Goal: Participate in discussion

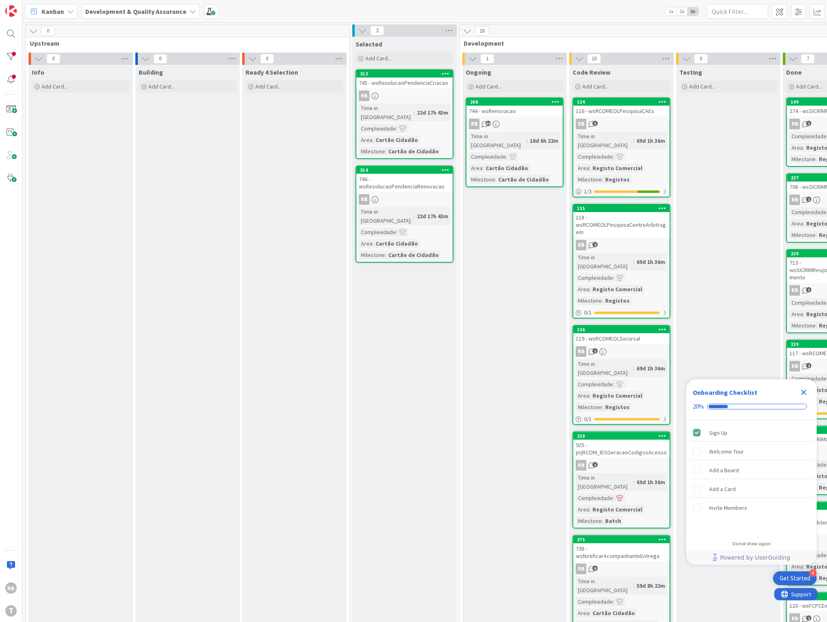
click at [534, 128] on div "RB 14" at bounding box center [515, 124] width 96 height 11
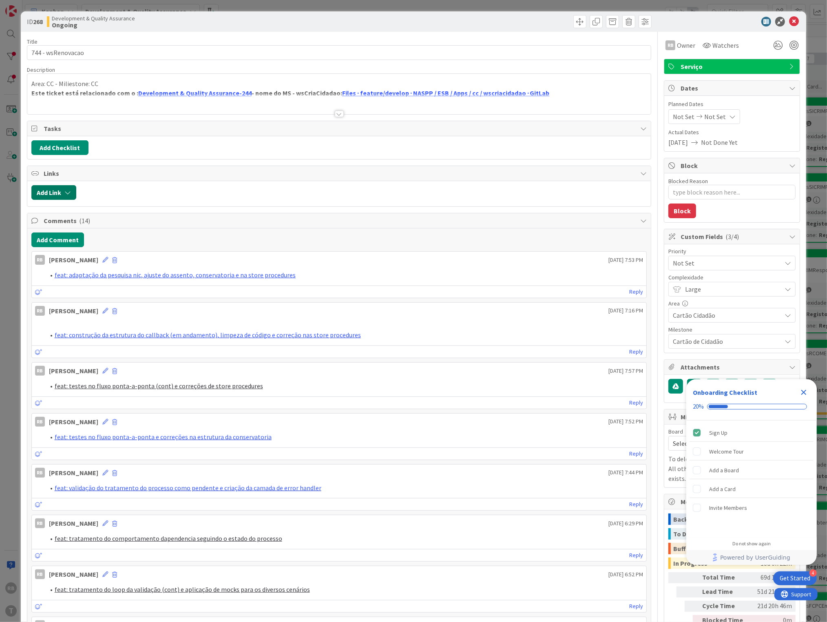
type textarea "x"
click at [56, 238] on button "Add Comment" at bounding box center [57, 240] width 53 height 15
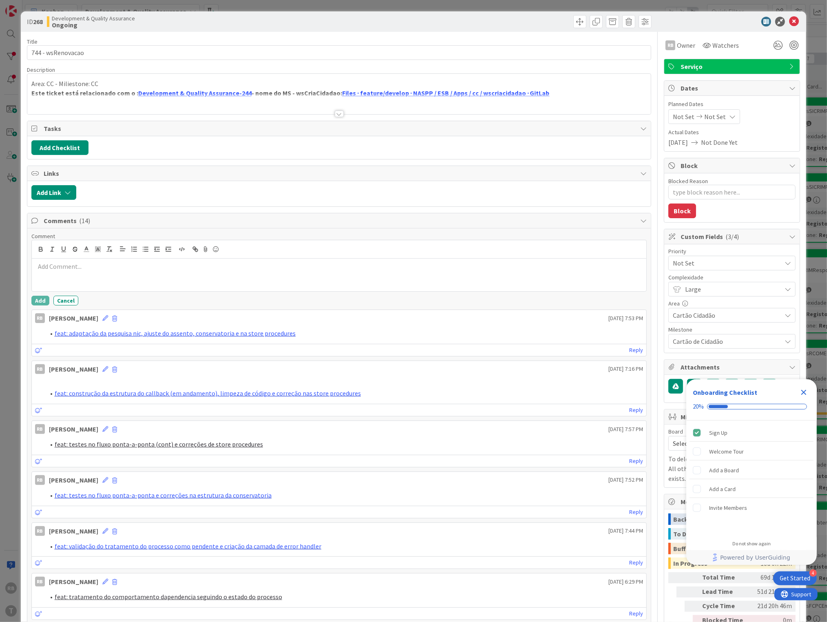
click at [76, 266] on p at bounding box center [339, 266] width 609 height 9
click at [35, 302] on button "Add" at bounding box center [40, 301] width 18 height 10
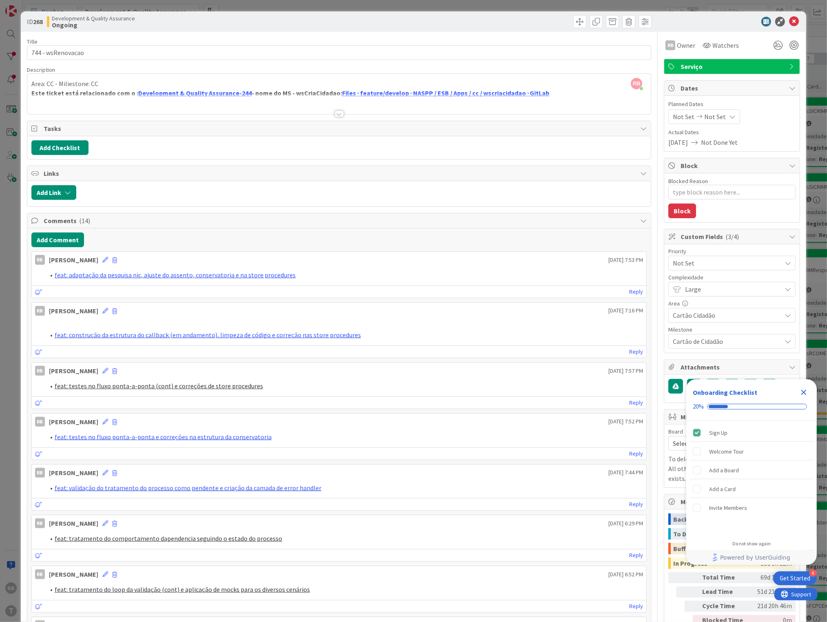
type textarea "x"
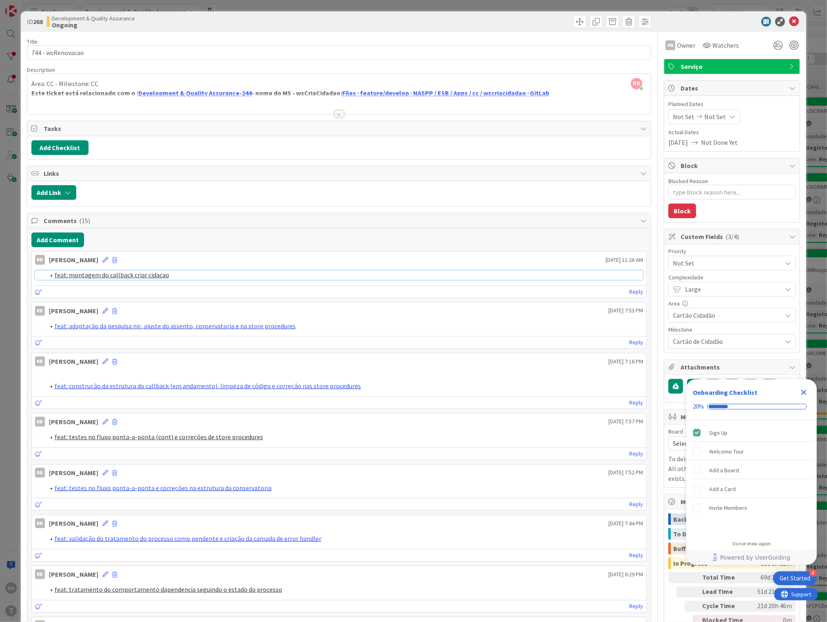
click at [142, 274] on link "feat: montagem do callback criar cidacao" at bounding box center [112, 275] width 115 height 8
